Goal: Transaction & Acquisition: Subscribe to service/newsletter

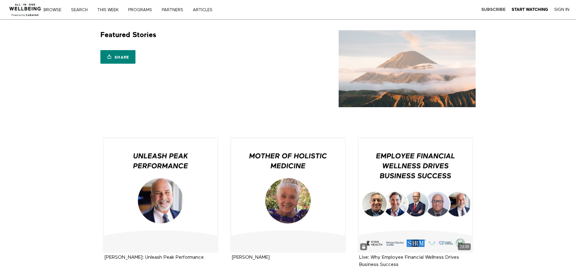
click at [490, 11] on strong "Subscribe" at bounding box center [493, 9] width 24 height 5
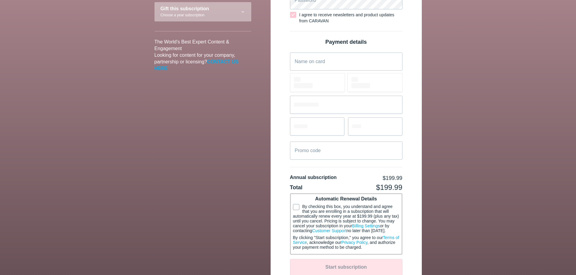
scroll to position [121, 0]
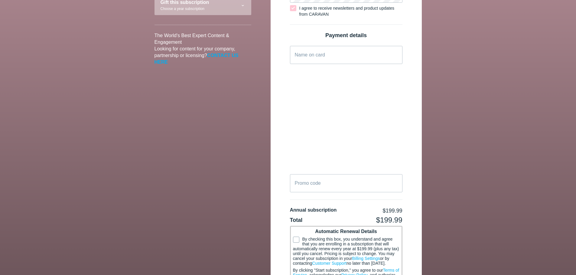
click at [231, 55] on font "CONTACT US HERE" at bounding box center [196, 59] width 84 height 12
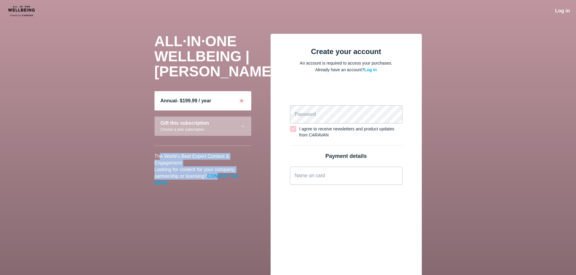
drag, startPoint x: 159, startPoint y: 151, endPoint x: 218, endPoint y: 179, distance: 64.4
click at [218, 179] on div "The World's Best Expert Content & Engagement Looking for content for your compa…" at bounding box center [202, 166] width 97 height 41
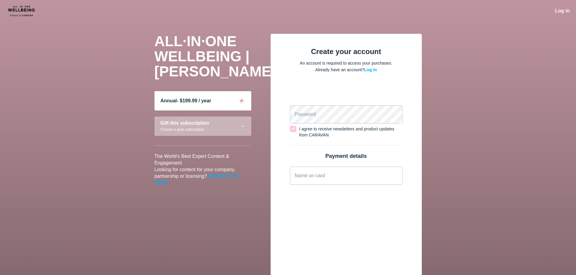
drag, startPoint x: 199, startPoint y: 205, endPoint x: 167, endPoint y: 159, distance: 56.2
click at [199, 205] on div "ALL·IN·ONE WELLBEING | CARAVAN Annual - $199.99 / year Gift this subscription C…" at bounding box center [287, 243] width 279 height 419
